Goal: Task Accomplishment & Management: Manage account settings

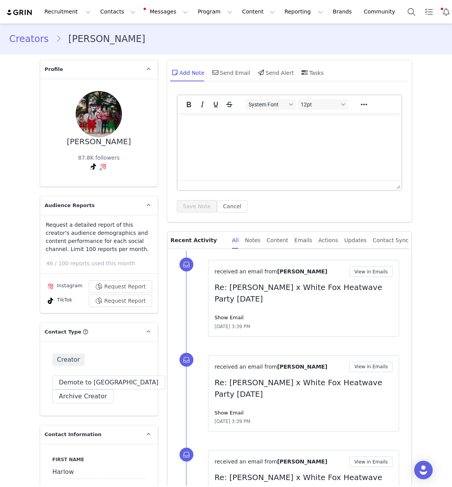
click at [103, 13] on button "Contacts Contacts" at bounding box center [118, 11] width 44 height 17
click at [115, 34] on p "Creators" at bounding box center [107, 34] width 23 height 8
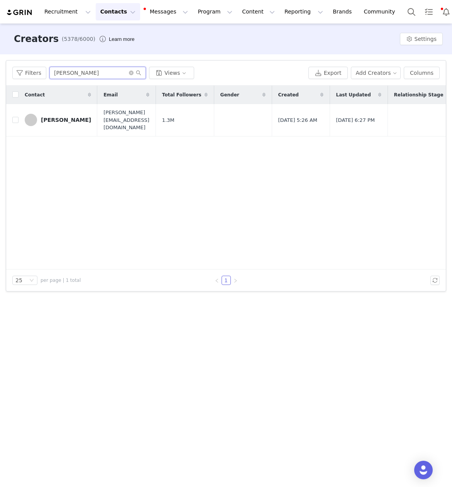
click at [56, 76] on input "[PERSON_NAME]" at bounding box center [97, 73] width 96 height 12
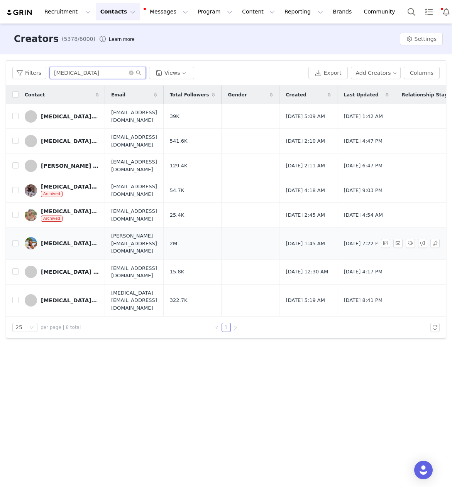
type input "[MEDICAL_DATA]"
click at [68, 242] on div "[MEDICAL_DATA][PERSON_NAME]" at bounding box center [70, 243] width 58 height 6
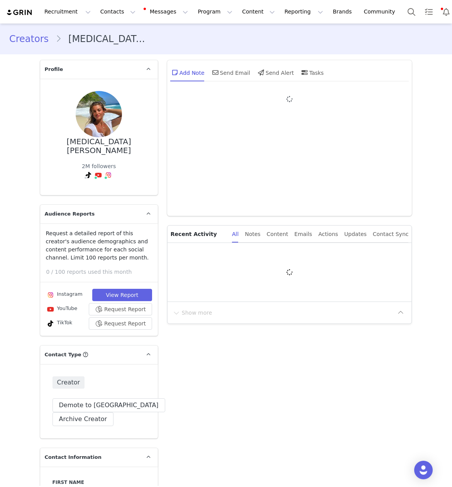
type input "+44 ([GEOGRAPHIC_DATA])"
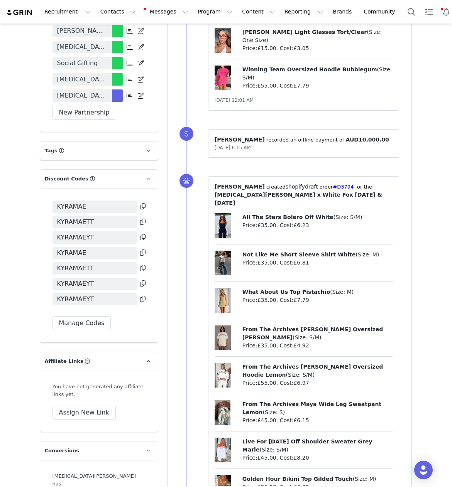
scroll to position [1571, 0]
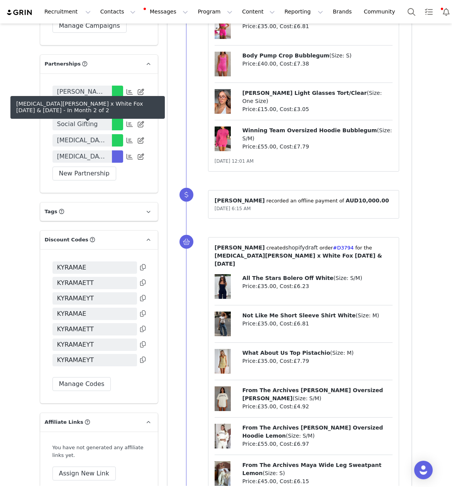
click at [84, 152] on span "[MEDICAL_DATA][PERSON_NAME] x White Fox [DATE] & [DATE]" at bounding box center [82, 156] width 50 height 9
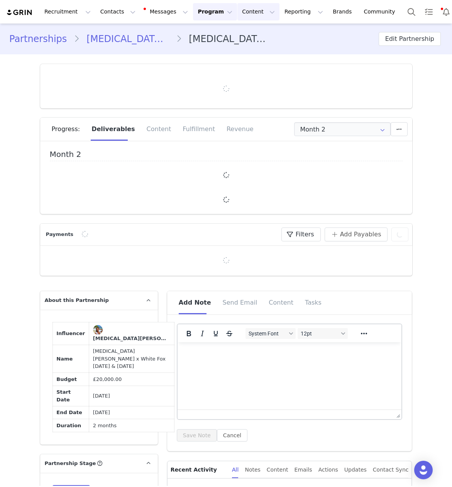
type input "+44 ([GEOGRAPHIC_DATA])"
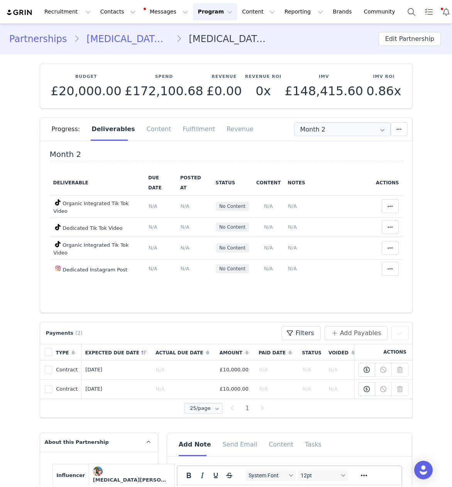
click at [301, 137] on div "Progress: Deliverables Content Fulfillment Revenue" at bounding box center [232, 129] width 360 height 23
click at [320, 130] on input "Month 2" at bounding box center [342, 129] width 96 height 14
click at [326, 147] on li "Month 1 [DATE] - [DATE]" at bounding box center [342, 149] width 96 height 13
type input "Month 1"
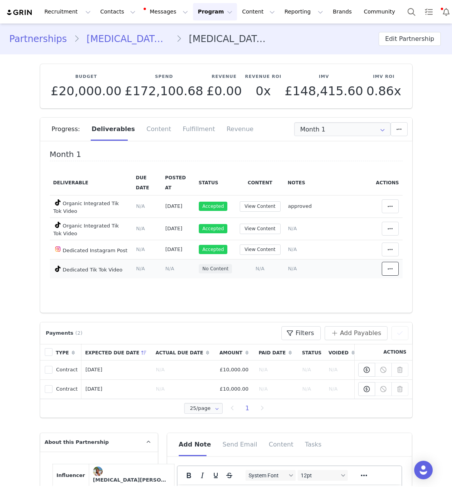
click at [386, 273] on span at bounding box center [389, 268] width 9 height 9
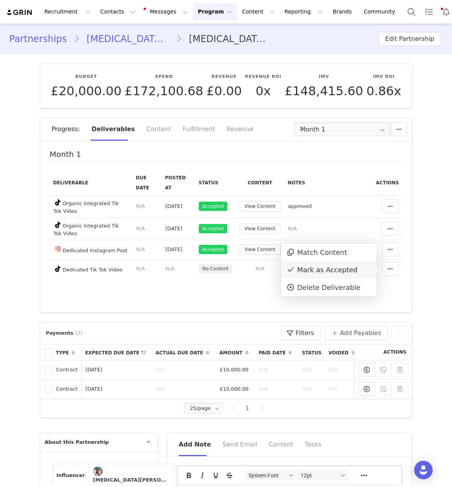
click at [358, 272] on div "Mark as Accepted" at bounding box center [329, 271] width 96 height 18
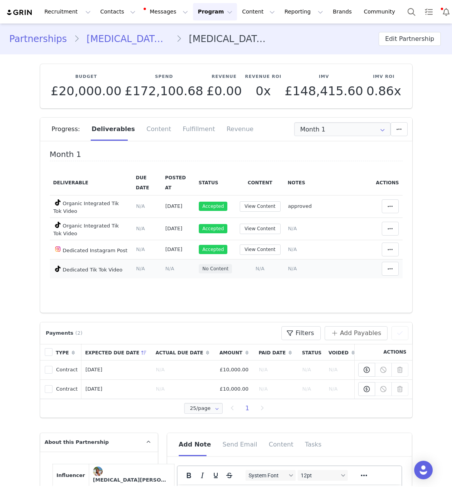
click at [261, 271] on span "N/A" at bounding box center [259, 269] width 9 height 6
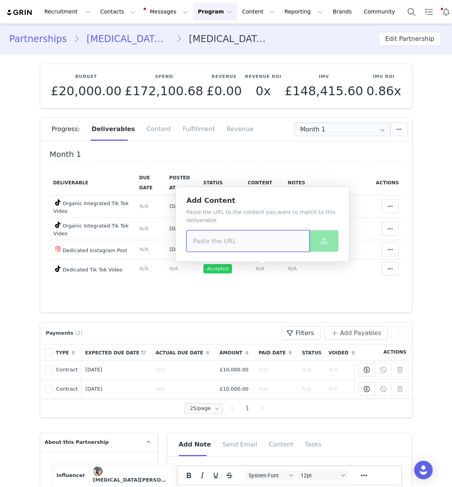
click at [228, 243] on input at bounding box center [247, 241] width 123 height 22
paste input "[URL][DOMAIN_NAME]"
type input "[URL][DOMAIN_NAME]"
click at [314, 244] on button at bounding box center [323, 241] width 29 height 22
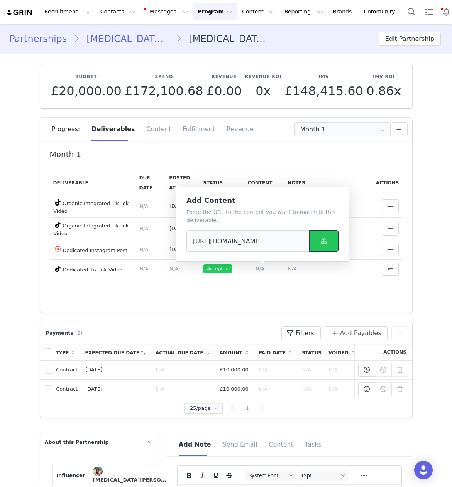
scroll to position [0, 0]
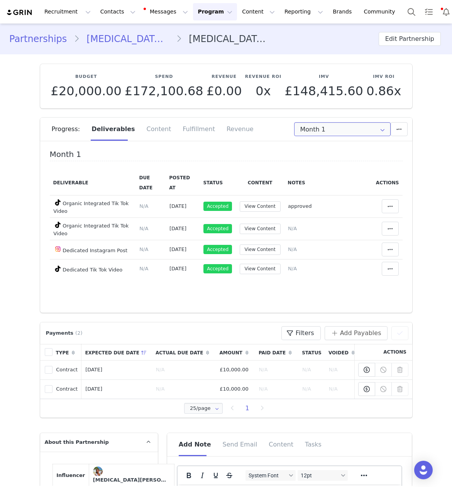
click at [321, 135] on input "Month 1" at bounding box center [342, 129] width 96 height 14
click at [340, 160] on span "[DATE] - [DATE]" at bounding box center [361, 163] width 42 height 13
type input "Month 2"
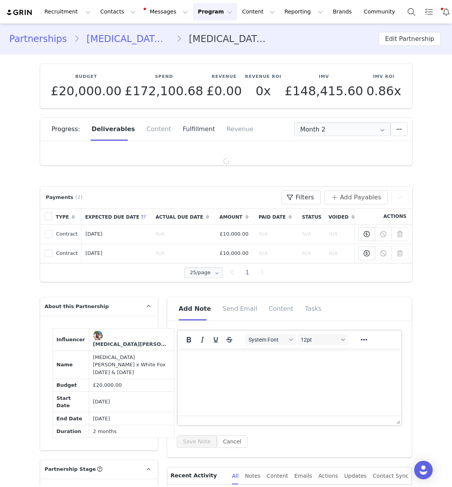
click at [179, 125] on div "Fulfillment" at bounding box center [199, 129] width 44 height 23
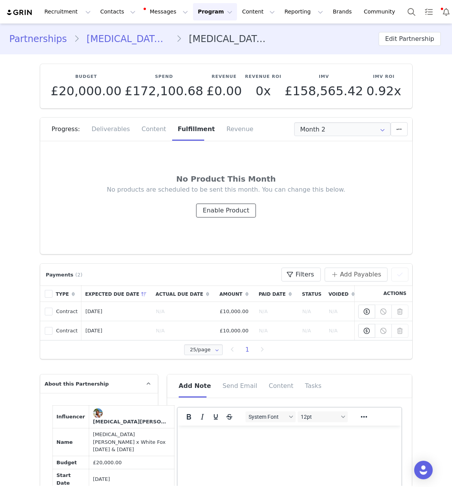
click at [238, 214] on button "Enable Product" at bounding box center [225, 211] width 59 height 14
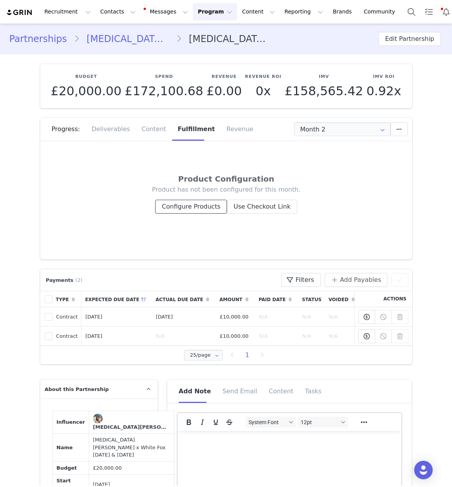
click at [181, 206] on button "Configure Products" at bounding box center [191, 207] width 72 height 14
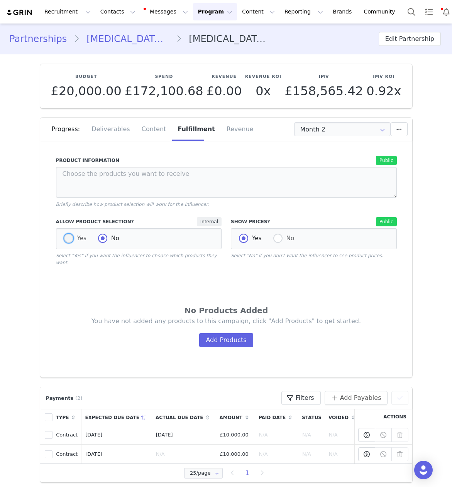
click at [69, 242] on span at bounding box center [68, 238] width 9 height 9
click at [69, 242] on input "Yes" at bounding box center [68, 239] width 9 height 10
radio input "true"
radio input "false"
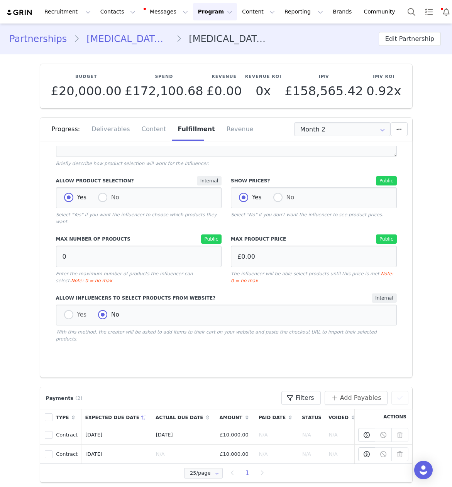
scroll to position [63, 0]
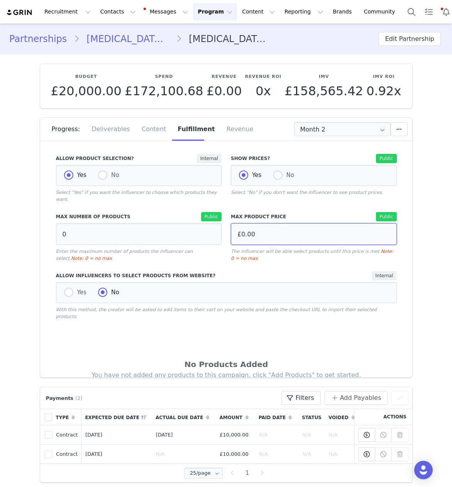
click at [273, 228] on input "£0.00" at bounding box center [314, 234] width 166 height 22
type input "£1,000.00"
click at [123, 328] on div "No Products Added You have not added any products to this campaign, click "Add …" at bounding box center [226, 383] width 341 height 127
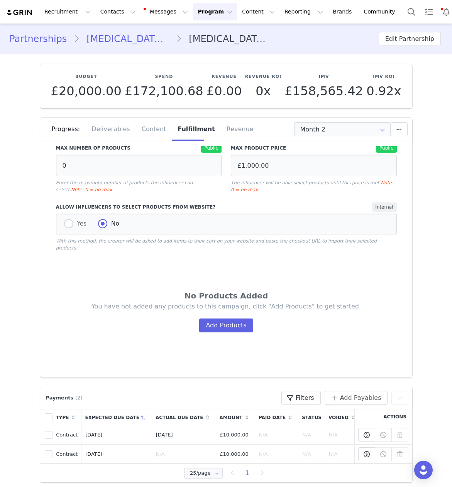
scroll to position [159, 0]
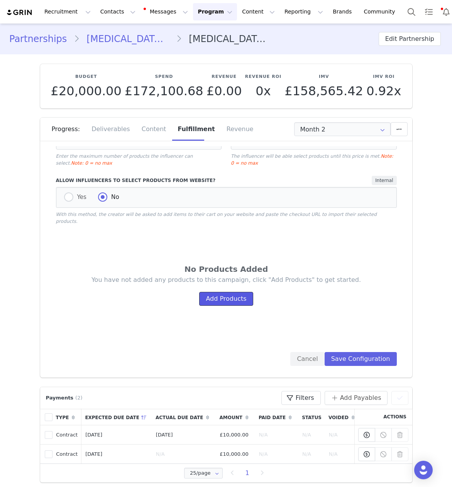
click at [203, 292] on button "Add Products" at bounding box center [226, 299] width 54 height 14
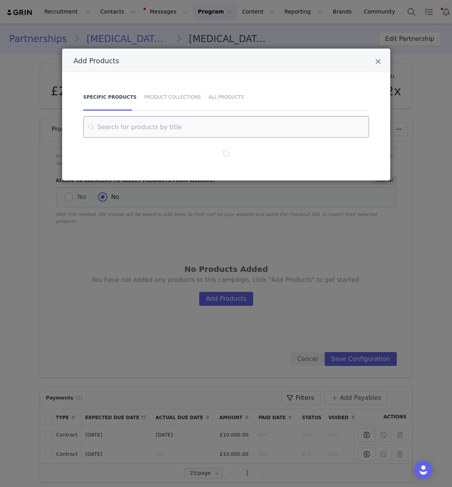
drag, startPoint x: 158, startPoint y: 100, endPoint x: 163, endPoint y: 128, distance: 29.0
click at [158, 100] on div "Product Collections" at bounding box center [172, 97] width 64 height 27
click at [163, 128] on input "Add Products" at bounding box center [226, 127] width 266 height 22
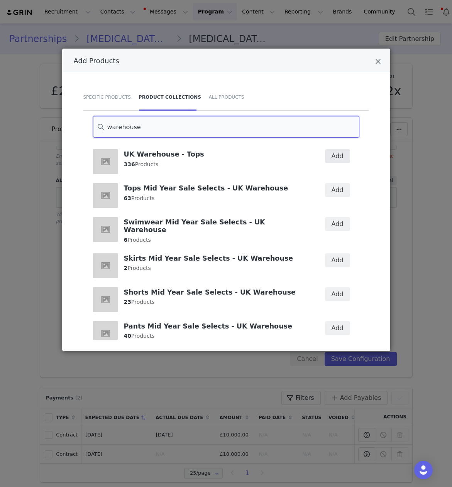
type input "warehouse"
drag, startPoint x: 345, startPoint y: 157, endPoint x: 290, endPoint y: 190, distance: 63.7
click at [344, 157] on button "Add" at bounding box center [337, 156] width 25 height 14
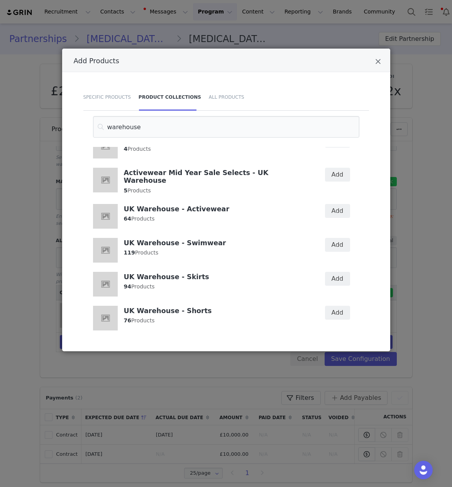
scroll to position [329, 0]
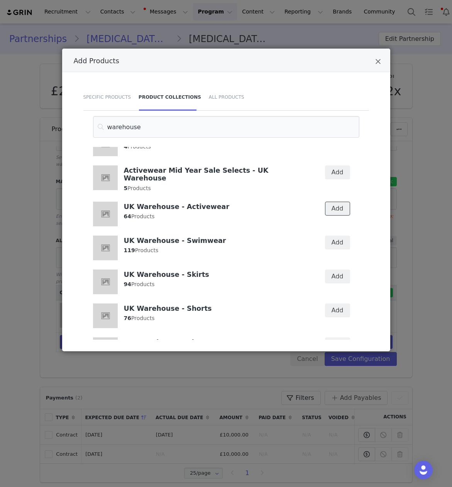
drag, startPoint x: 334, startPoint y: 199, endPoint x: 335, endPoint y: 211, distance: 11.6
click at [334, 202] on button "Add" at bounding box center [337, 209] width 25 height 14
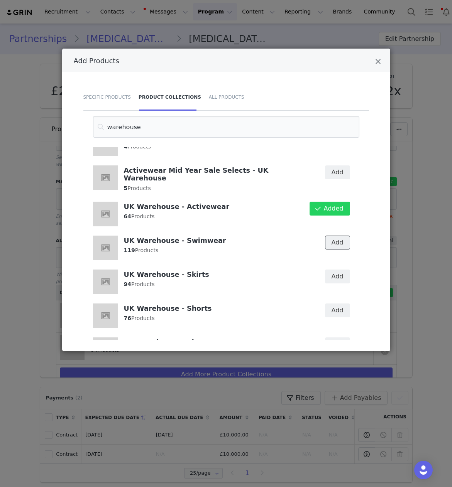
drag, startPoint x: 337, startPoint y: 232, endPoint x: 337, endPoint y: 243, distance: 11.6
click at [337, 236] on button "Add" at bounding box center [337, 243] width 25 height 14
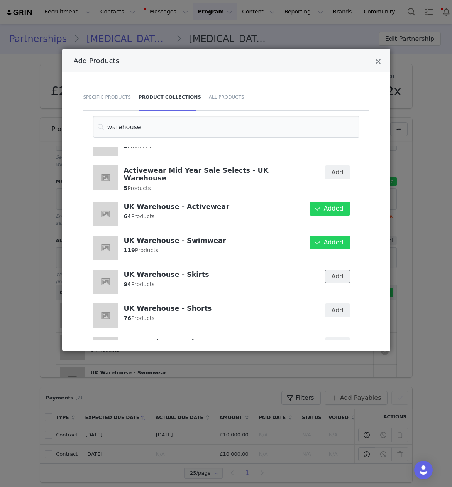
drag, startPoint x: 339, startPoint y: 262, endPoint x: 338, endPoint y: 292, distance: 30.1
click at [339, 270] on button "Add" at bounding box center [337, 277] width 25 height 14
click at [336, 304] on button "Add" at bounding box center [337, 311] width 25 height 14
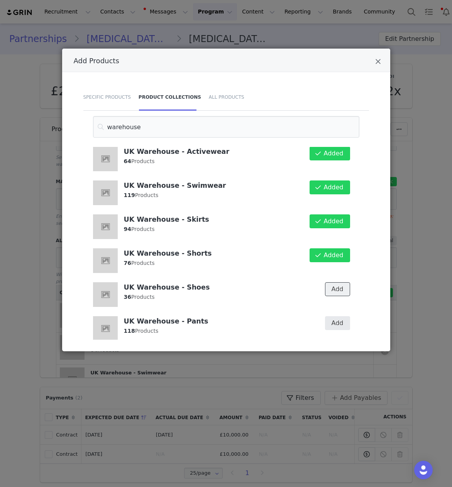
drag, startPoint x: 338, startPoint y: 278, endPoint x: 338, endPoint y: 307, distance: 29.3
click at [338, 282] on button "Add" at bounding box center [337, 289] width 25 height 14
click at [337, 316] on button "Add" at bounding box center [337, 323] width 25 height 14
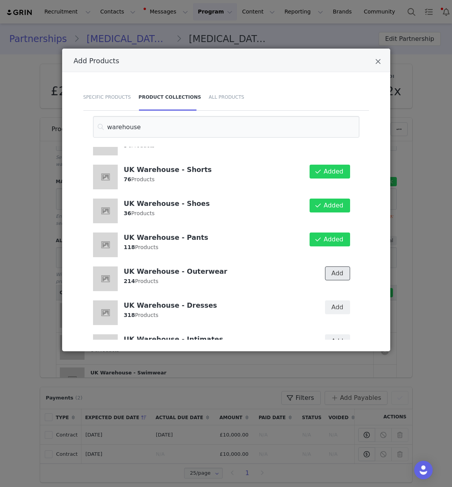
click at [339, 267] on button "Add" at bounding box center [337, 274] width 25 height 14
click at [341, 300] on button "Add" at bounding box center [337, 307] width 25 height 14
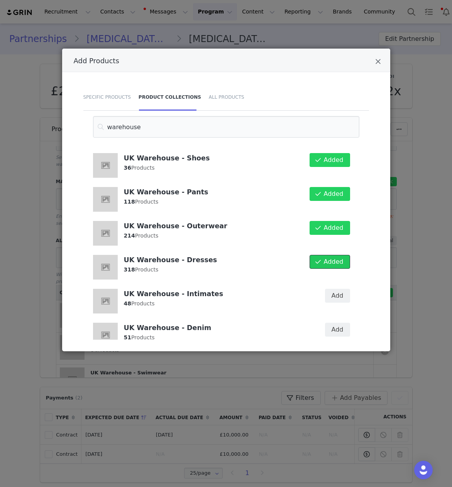
scroll to position [526, 0]
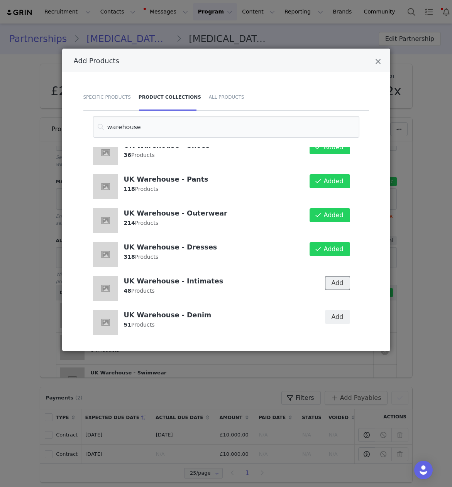
drag, startPoint x: 339, startPoint y: 274, endPoint x: 337, endPoint y: 293, distance: 18.7
click at [339, 276] on button "Add" at bounding box center [337, 283] width 25 height 14
click at [334, 310] on button "Add" at bounding box center [337, 317] width 25 height 14
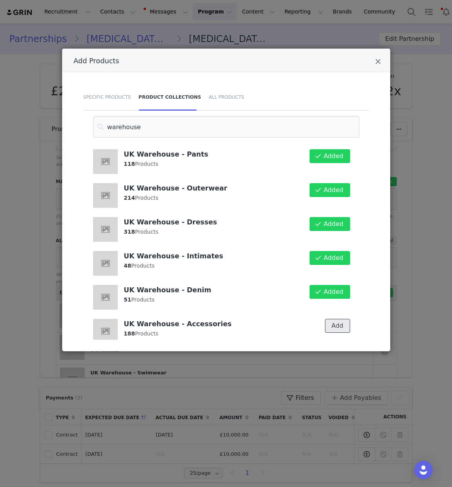
click at [332, 321] on button "Add" at bounding box center [337, 326] width 25 height 14
click at [425, 324] on div "Add Products Specific Products Product Collections All Products warehouse UK Wa…" at bounding box center [226, 243] width 452 height 487
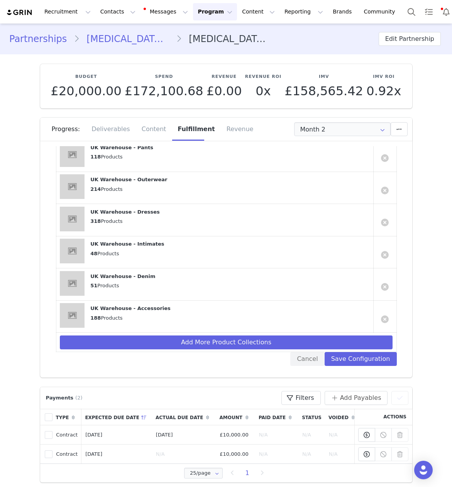
scroll to position [453, 0]
click at [366, 352] on button "Save Configuration" at bounding box center [360, 359] width 72 height 14
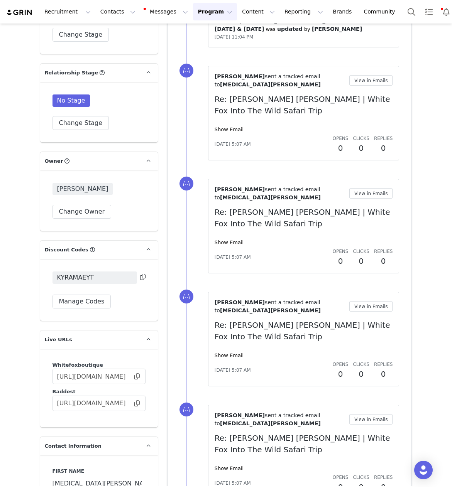
scroll to position [558, 0]
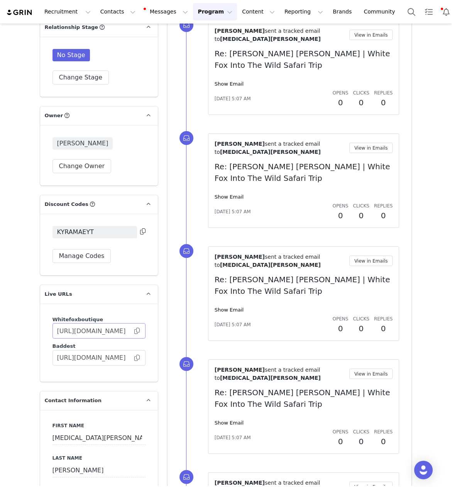
click at [135, 331] on span at bounding box center [137, 331] width 8 height 0
